Goal: Information Seeking & Learning: Learn about a topic

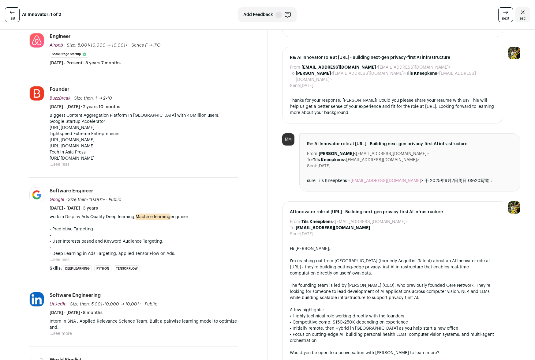
scroll to position [309, 0]
click at [65, 168] on button "...see less" at bounding box center [60, 165] width 20 height 6
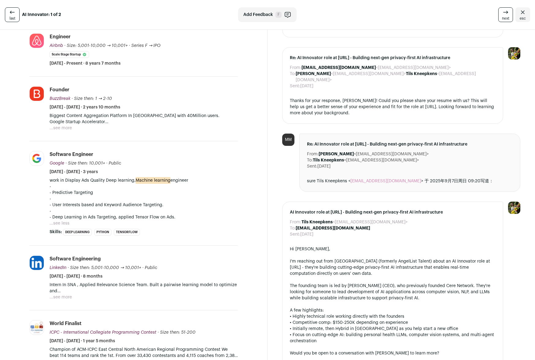
click at [62, 128] on button "...see more" at bounding box center [61, 128] width 22 height 6
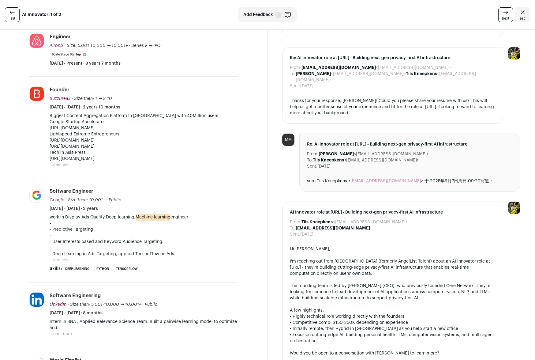
drag, startPoint x: 221, startPoint y: 165, endPoint x: 49, endPoint y: 162, distance: 172.4
click at [49, 162] on li "BuzzBreak [DOMAIN_NAME] Add to company list Public / Private Private Valuation …" at bounding box center [133, 127] width 209 height 101
copy p "[URL][DOMAIN_NAME]"
drag, startPoint x: 110, startPoint y: 140, endPoint x: 50, endPoint y: 140, distance: 60.3
click at [50, 140] on p "Lightspeed Extreme Entrepreneurs [URL][DOMAIN_NAME] [URL][DOMAIN_NAME]" at bounding box center [144, 140] width 188 height 18
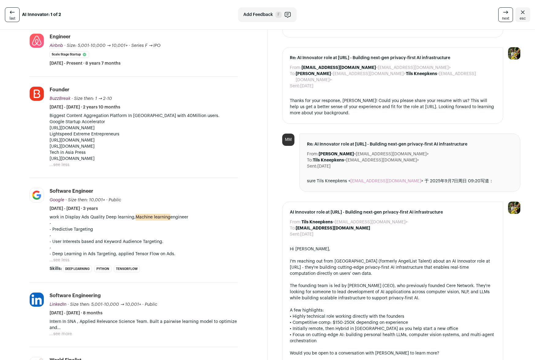
click at [470, 28] on div "last AI Innovator: 1 of 2 Add Feedback F next esc" at bounding box center [267, 15] width 535 height 30
click at [344, 27] on div "last AI Innovator: 1 of 2 Add Feedback F next esc" at bounding box center [267, 15] width 535 height 30
drag, startPoint x: 97, startPoint y: 140, endPoint x: 49, endPoint y: 141, distance: 48.7
click at [49, 141] on li "BuzzBreak [DOMAIN_NAME] Add to company list Public / Private Private Valuation …" at bounding box center [133, 127] width 209 height 101
copy p "[URL][DOMAIN_NAME]"
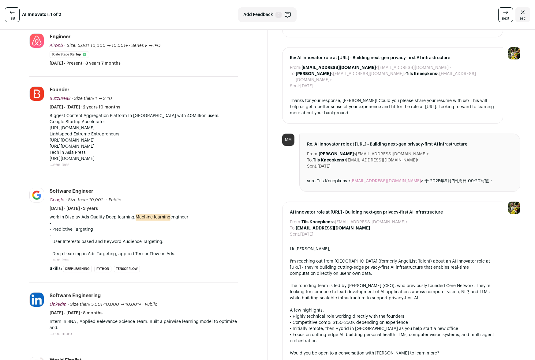
click at [137, 126] on p "Biggest Content Aggregation Platform In [GEOGRAPHIC_DATA] with 40Million users.…" at bounding box center [144, 122] width 188 height 18
drag, startPoint x: 133, startPoint y: 127, endPoint x: 49, endPoint y: 128, distance: 83.9
click at [50, 128] on p "Biggest Content Aggregation Platform In [GEOGRAPHIC_DATA] with 40Million users.…" at bounding box center [144, 122] width 188 height 18
copy p "[URL][DOMAIN_NAME]"
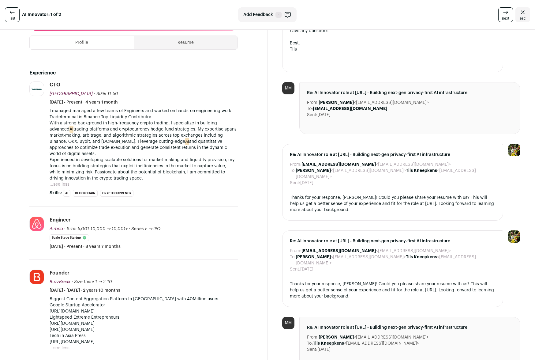
scroll to position [135, 0]
